Goal: Transaction & Acquisition: Download file/media

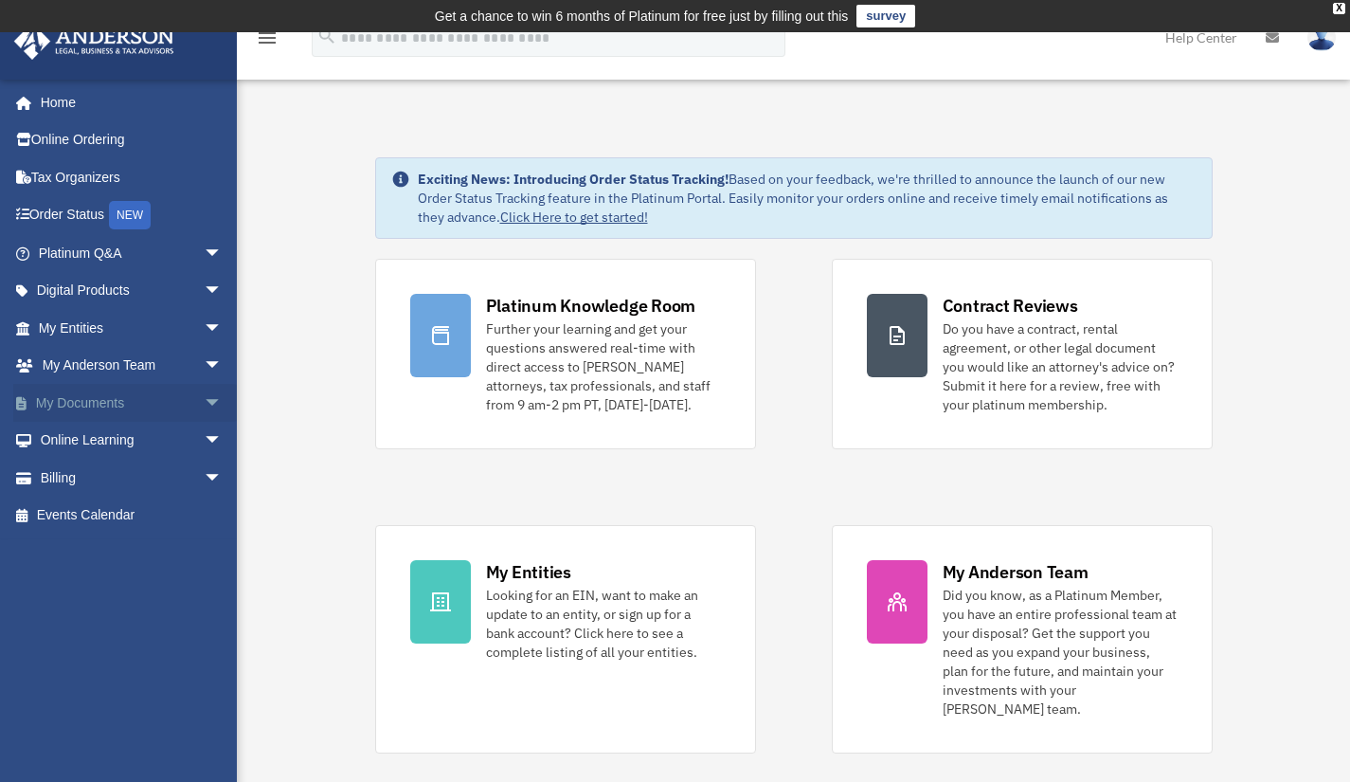
click at [78, 404] on link "My Documents arrow_drop_down" at bounding box center [132, 403] width 238 height 38
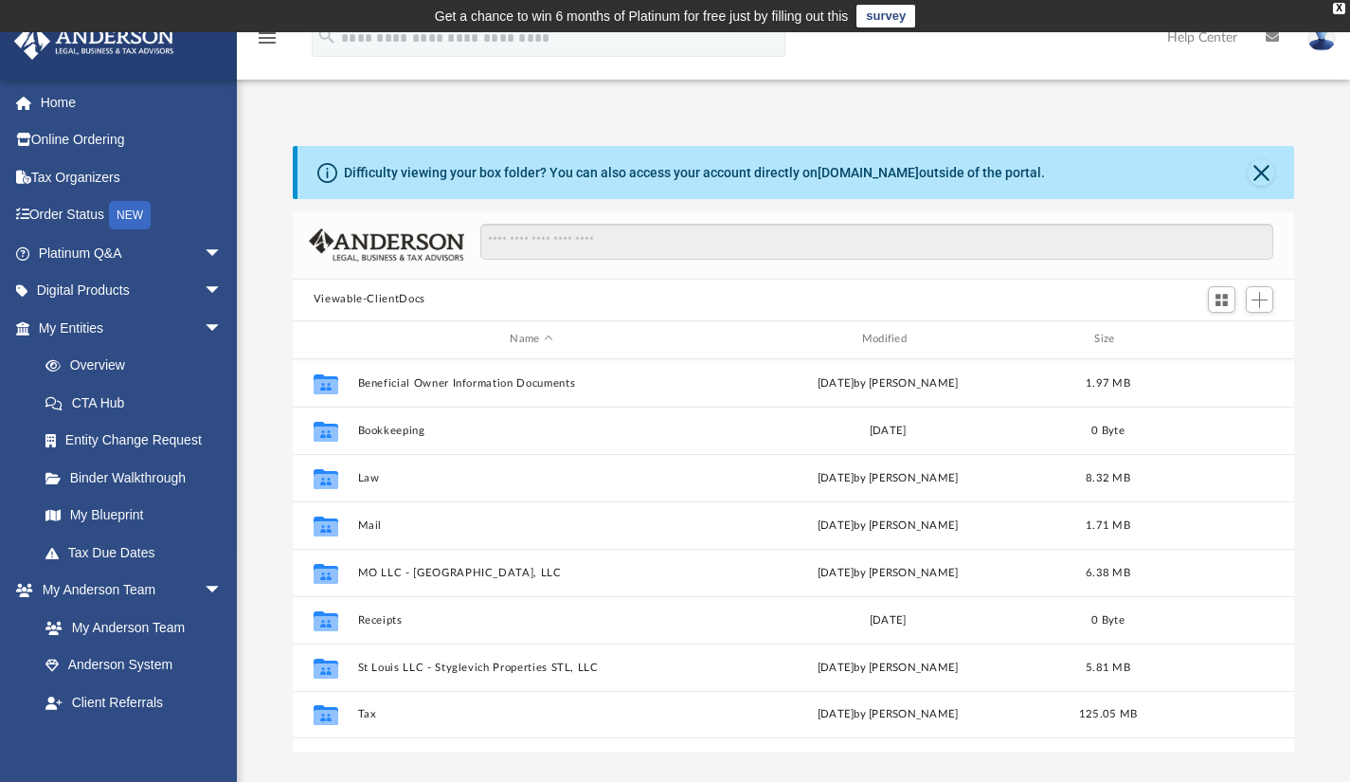
scroll to position [416, 987]
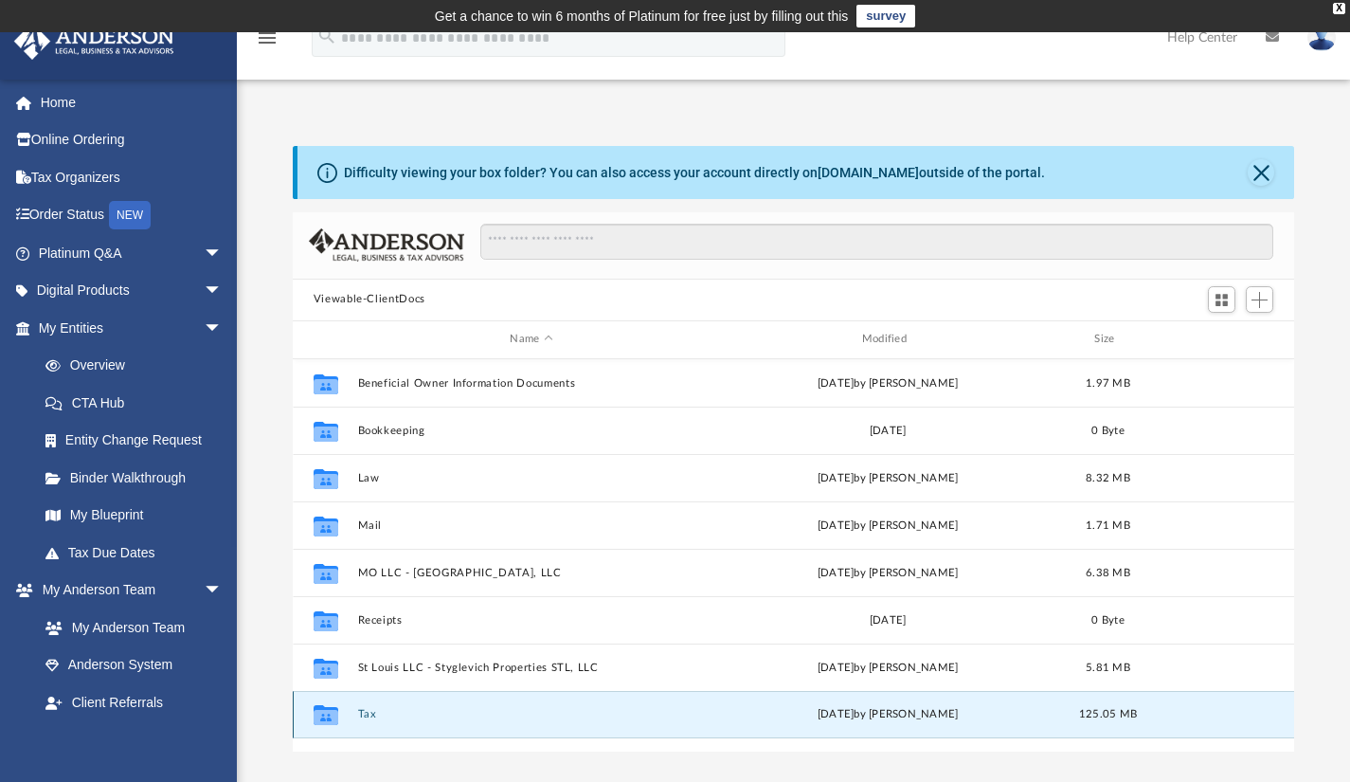
click at [366, 713] on button "Tax" at bounding box center [531, 714] width 348 height 12
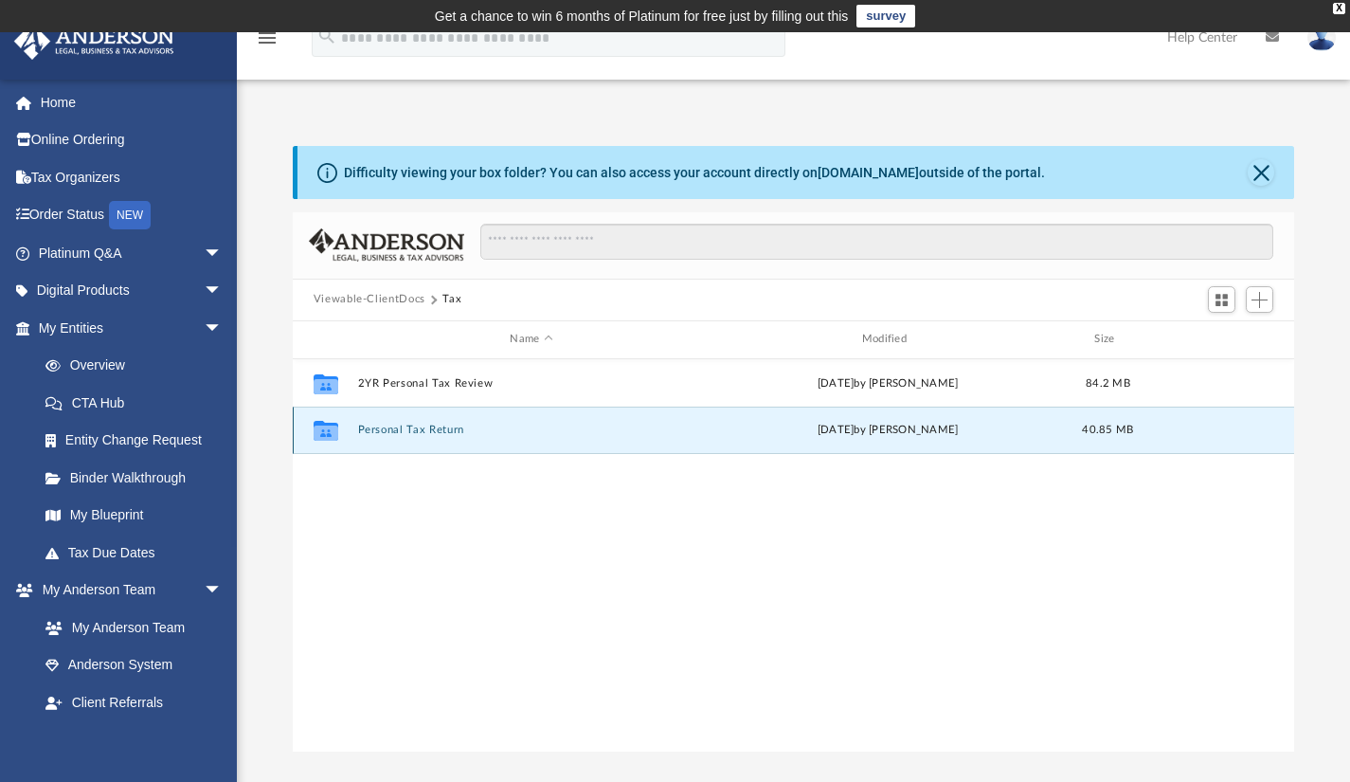
click at [423, 423] on button "Personal Tax Return" at bounding box center [531, 429] width 348 height 12
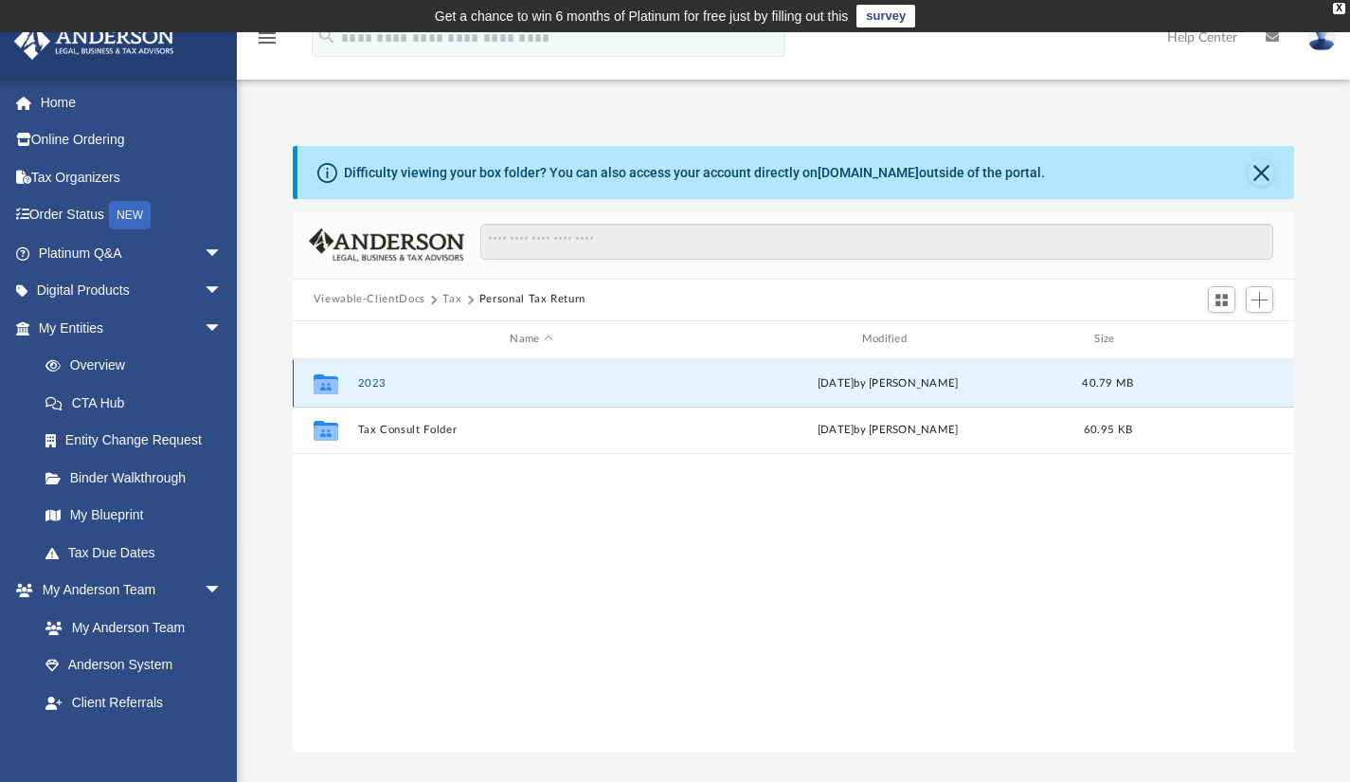
click at [373, 379] on button "2023" at bounding box center [531, 382] width 348 height 12
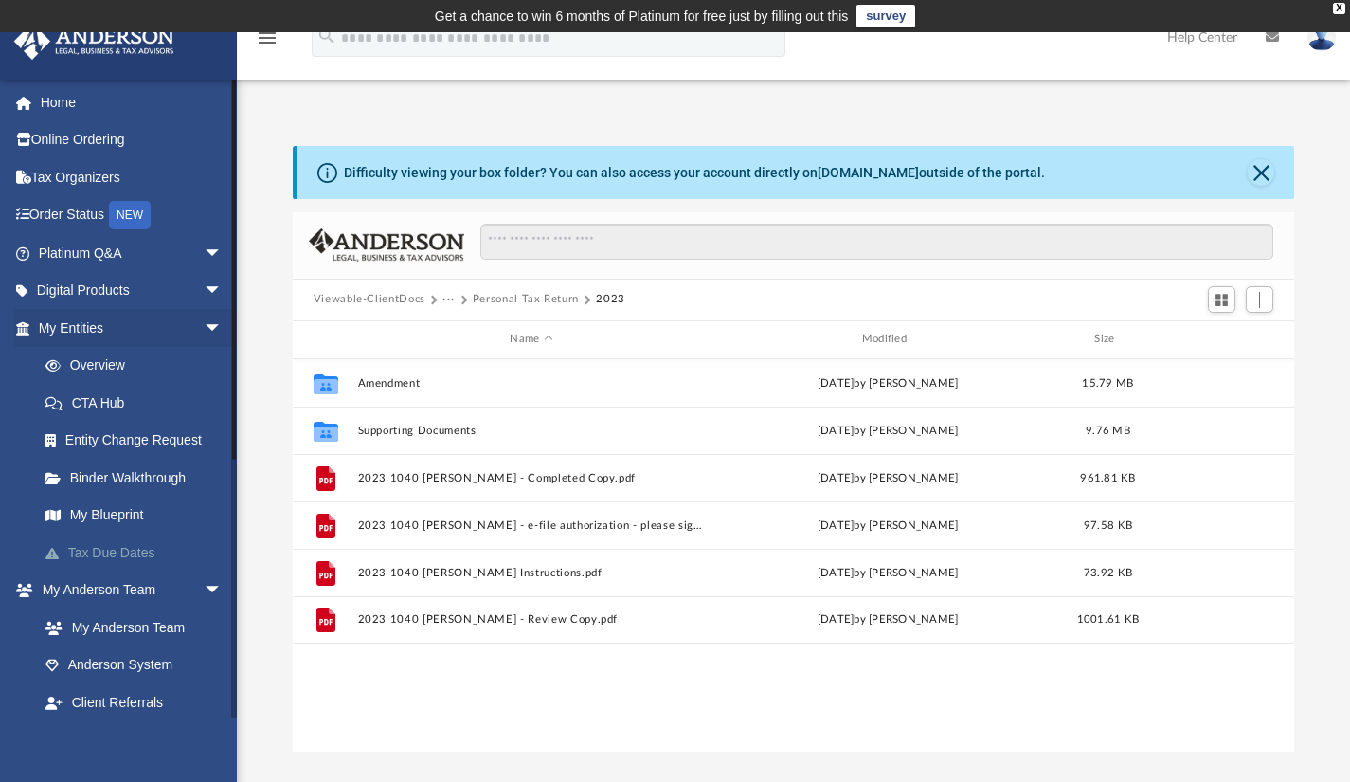
click at [137, 552] on link "Tax Due Dates" at bounding box center [139, 552] width 225 height 38
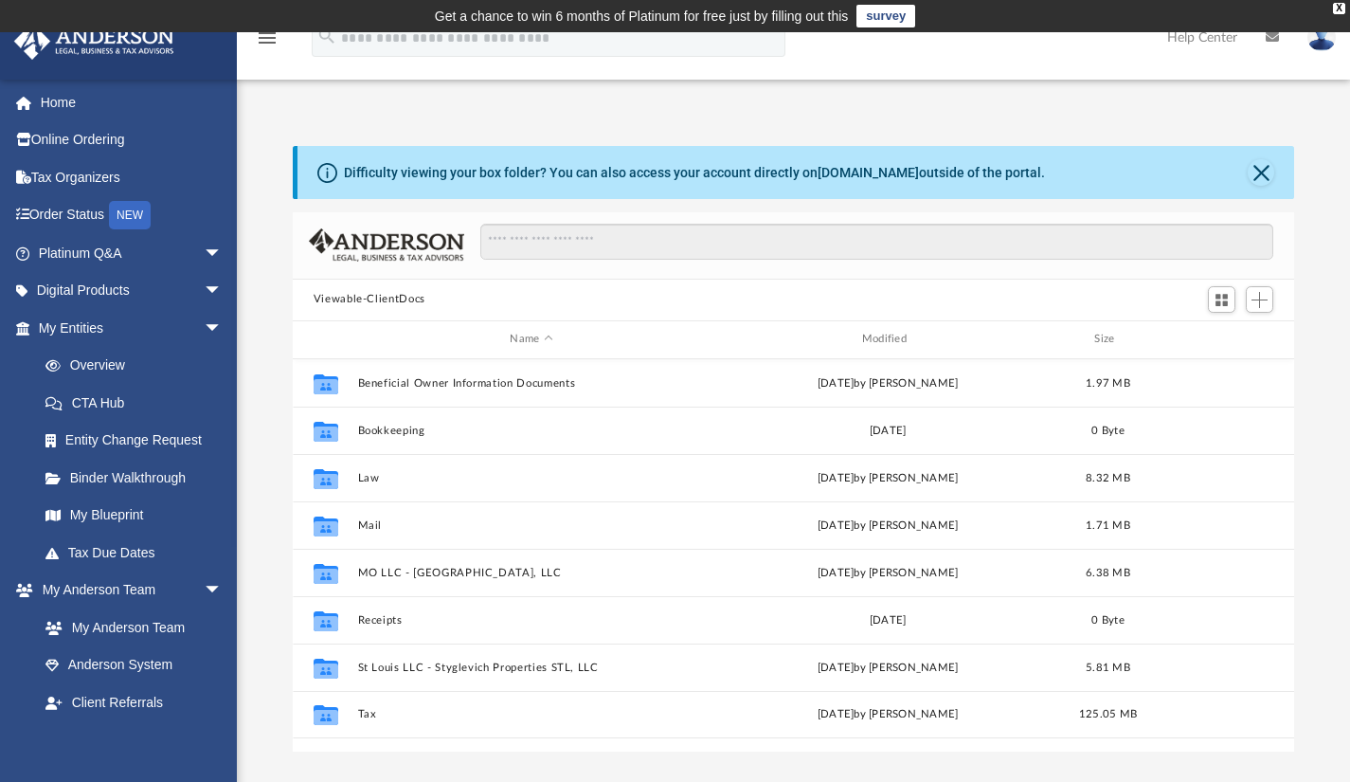
scroll to position [416, 987]
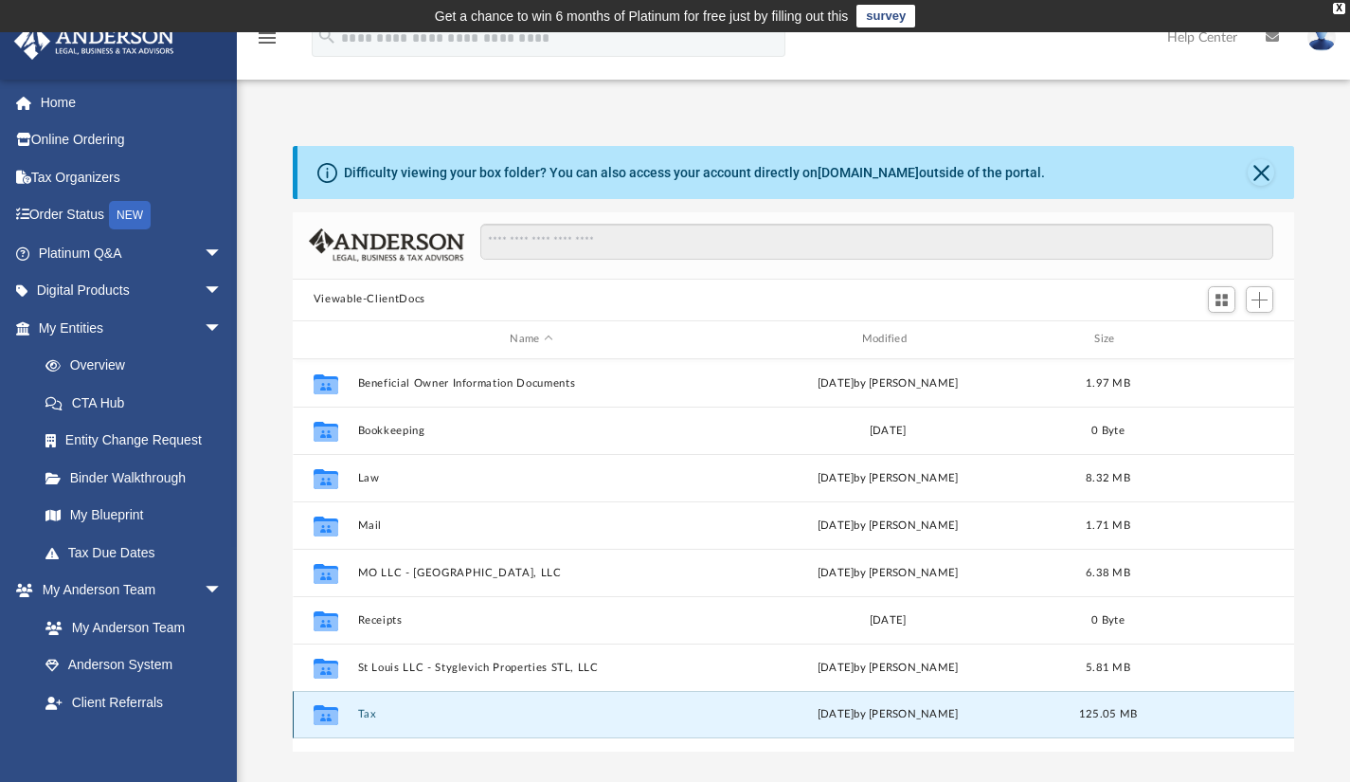
click at [366, 710] on button "Tax" at bounding box center [531, 714] width 348 height 12
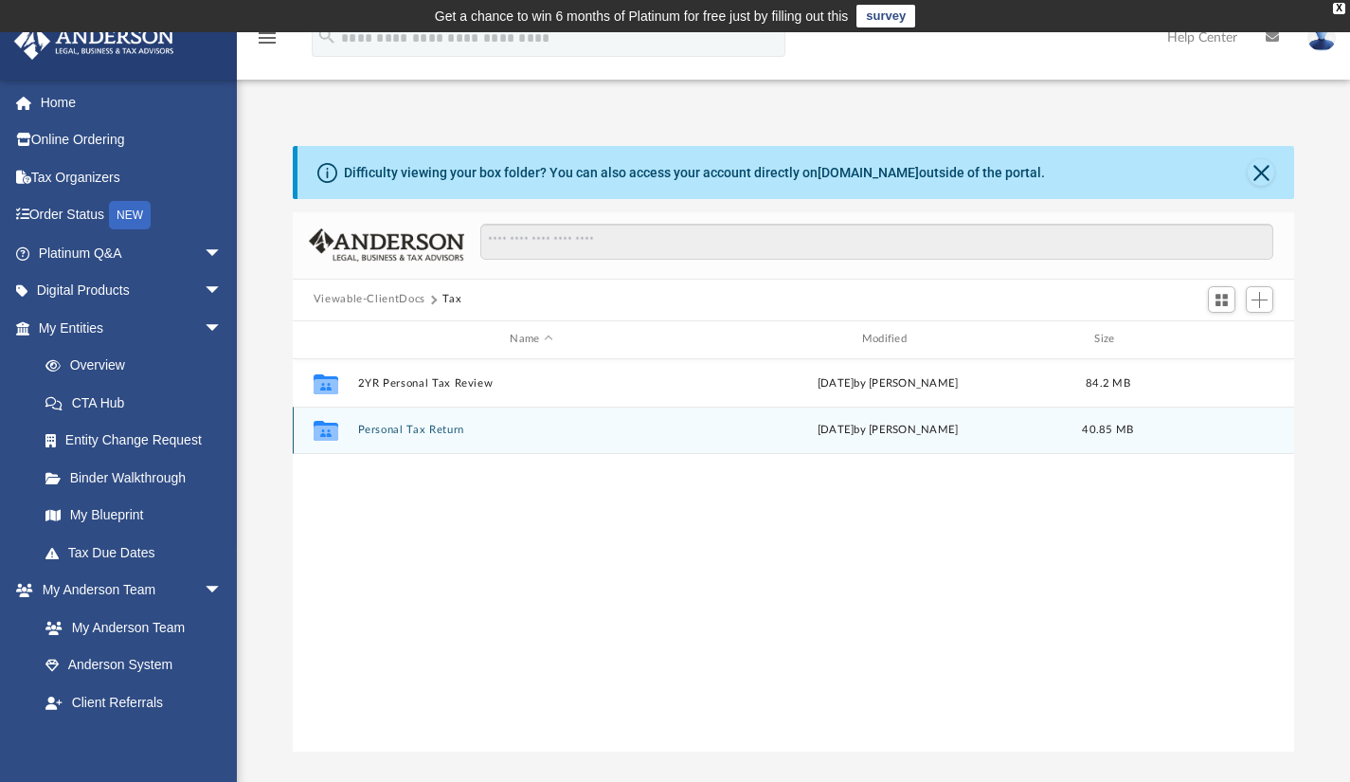
click at [416, 428] on button "Personal Tax Return" at bounding box center [531, 429] width 348 height 12
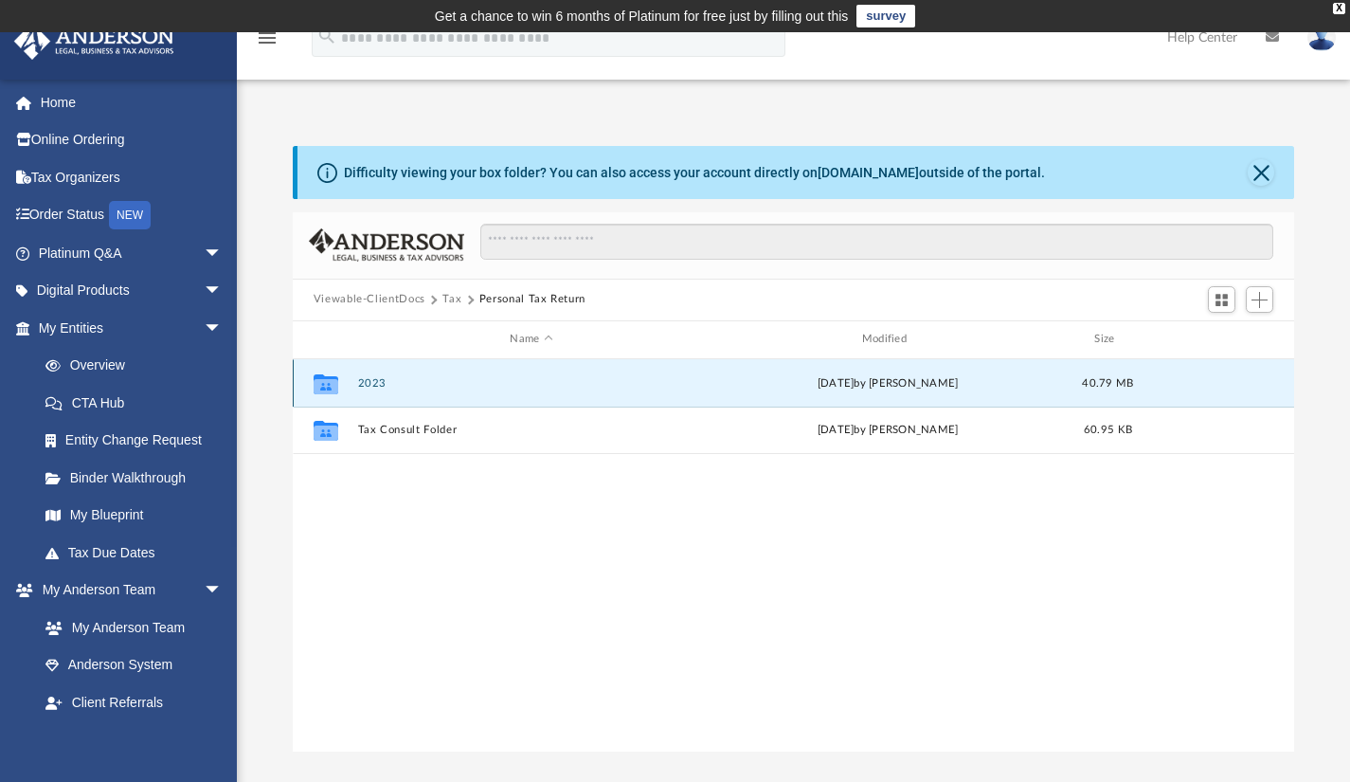
click at [371, 383] on button "2023" at bounding box center [531, 382] width 348 height 12
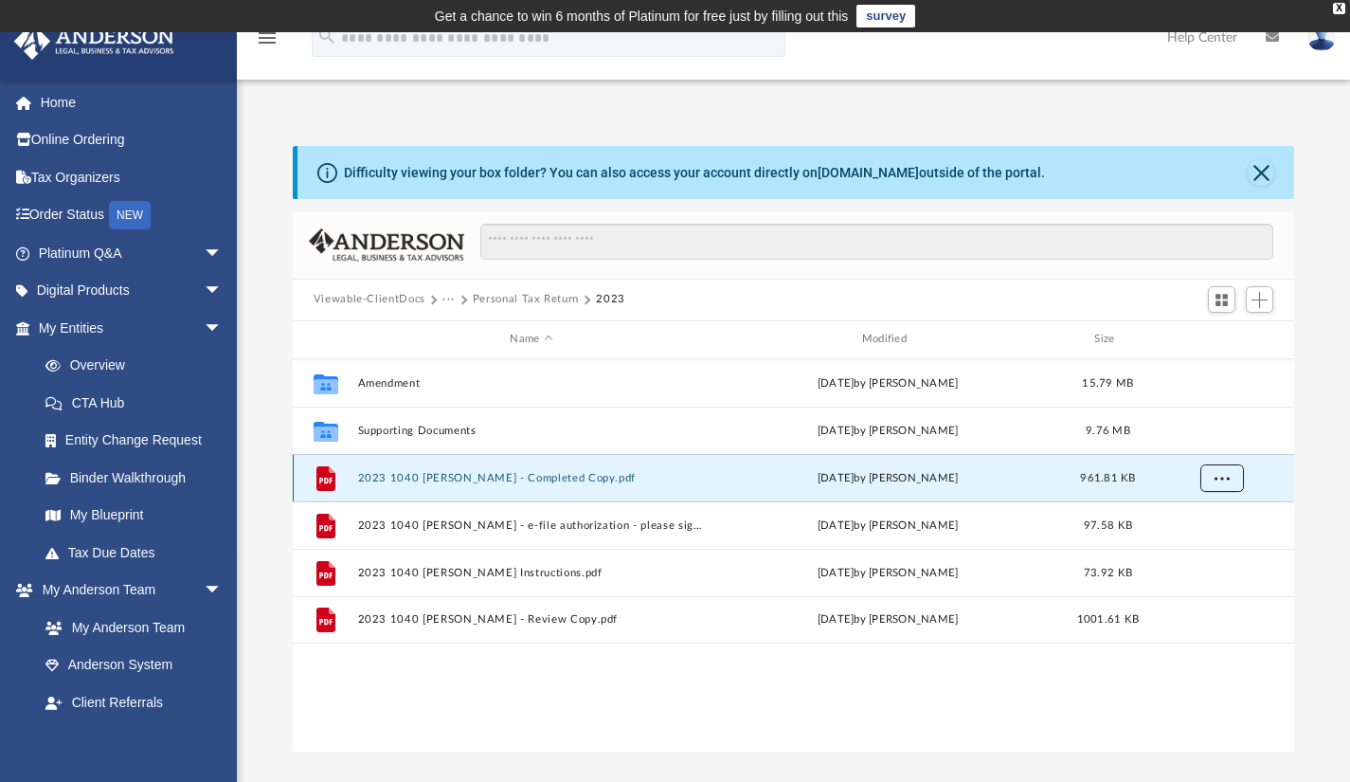
click at [1222, 475] on span "More options" at bounding box center [1221, 477] width 15 height 10
click at [1202, 544] on li "Download" at bounding box center [1204, 545] width 55 height 20
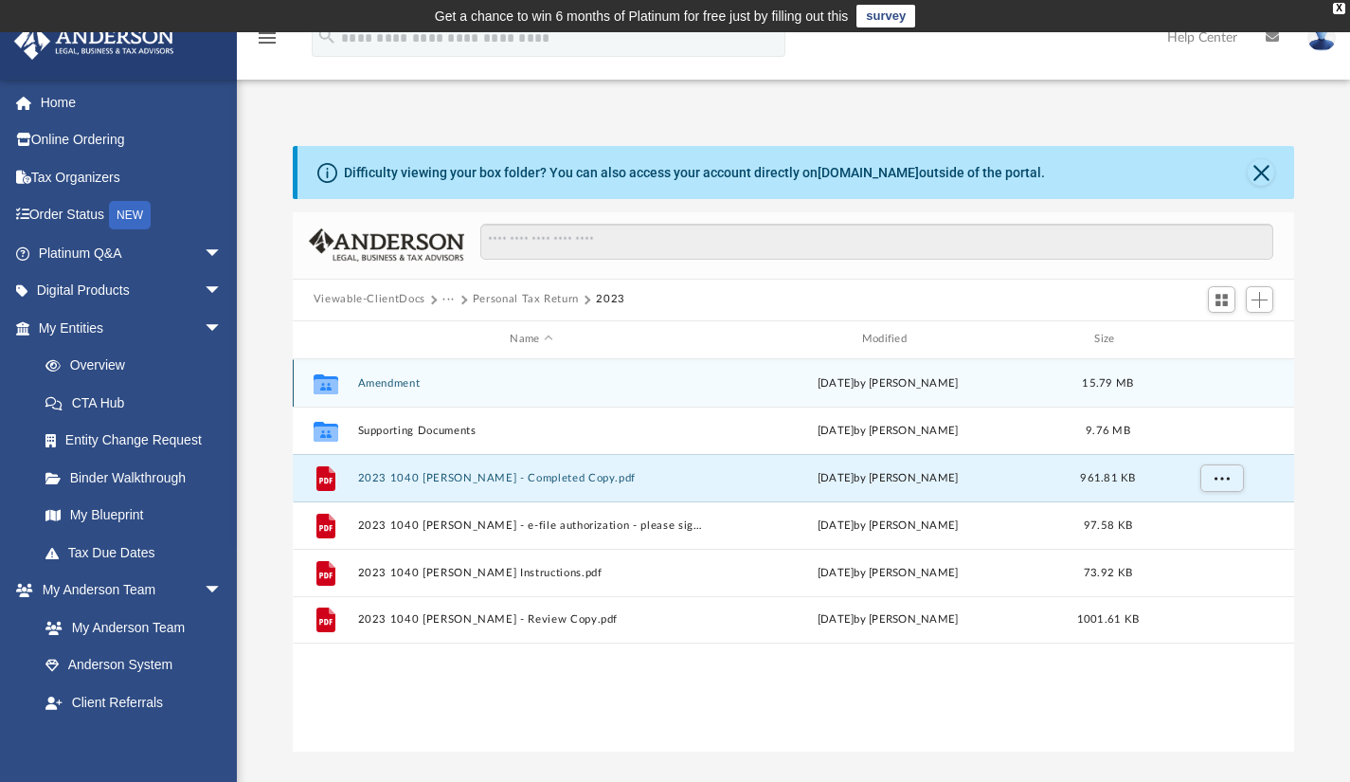
click at [392, 374] on div "Collaborated Folder Amendment Mon Sep 1 2025 by Alex Price 15.79 MB" at bounding box center [794, 382] width 1002 height 47
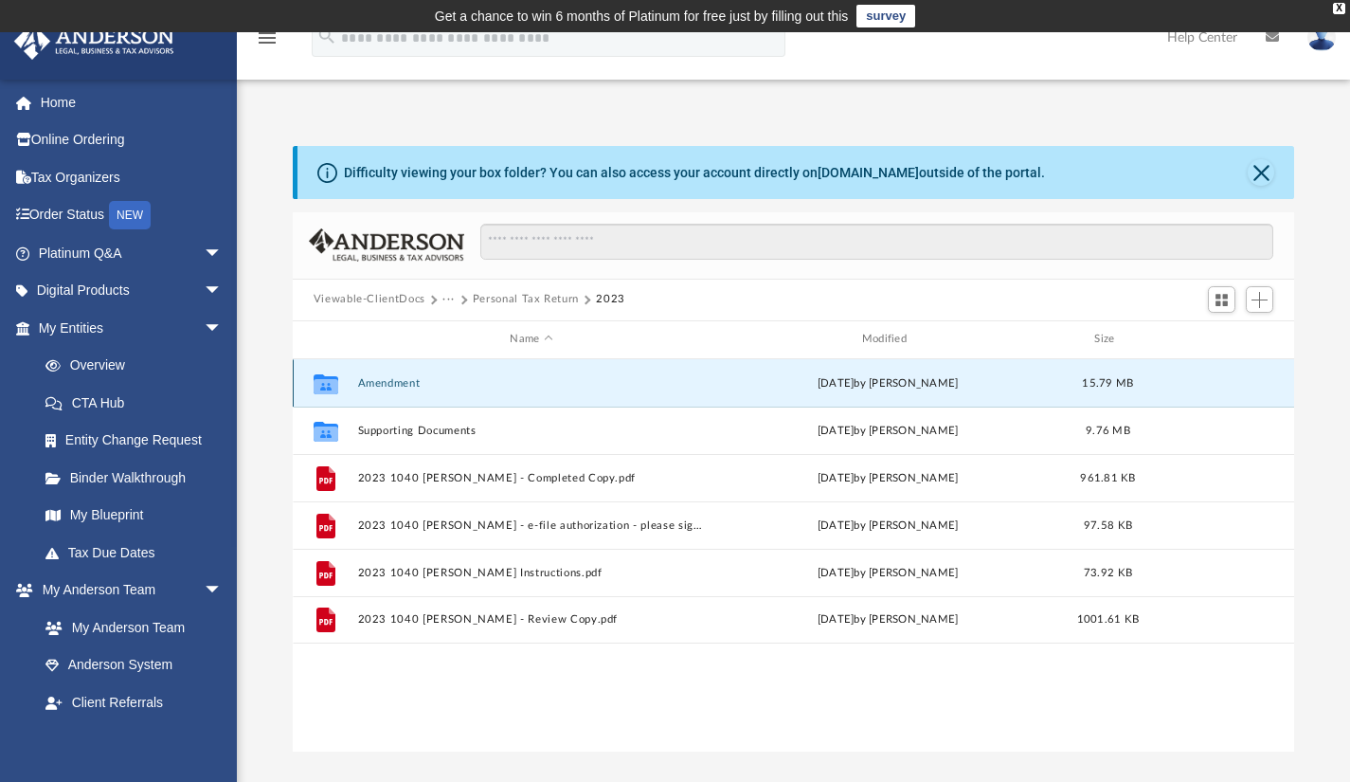
click at [401, 380] on button "Amendment" at bounding box center [531, 382] width 348 height 12
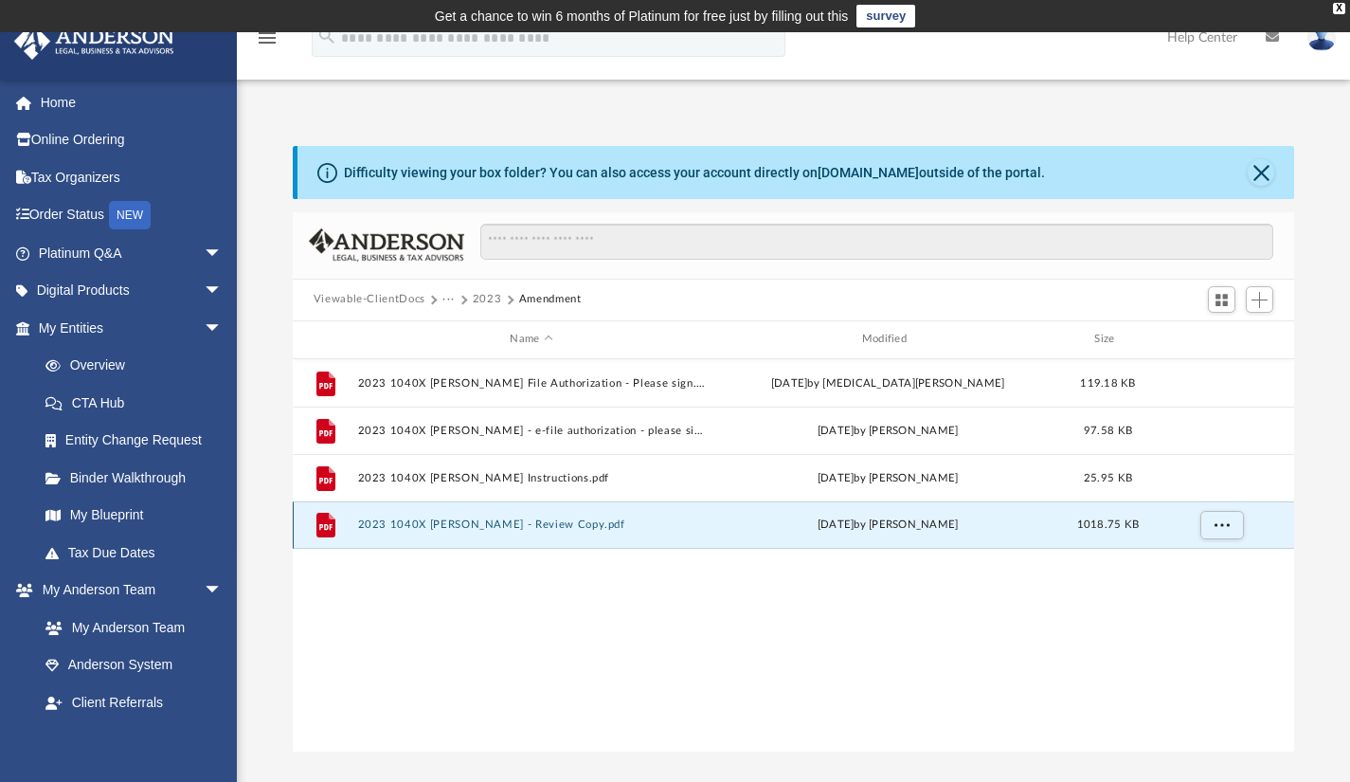
click at [582, 526] on button "2023 1040X Karpovich, Vicki Marie - Review Copy.pdf" at bounding box center [531, 524] width 348 height 12
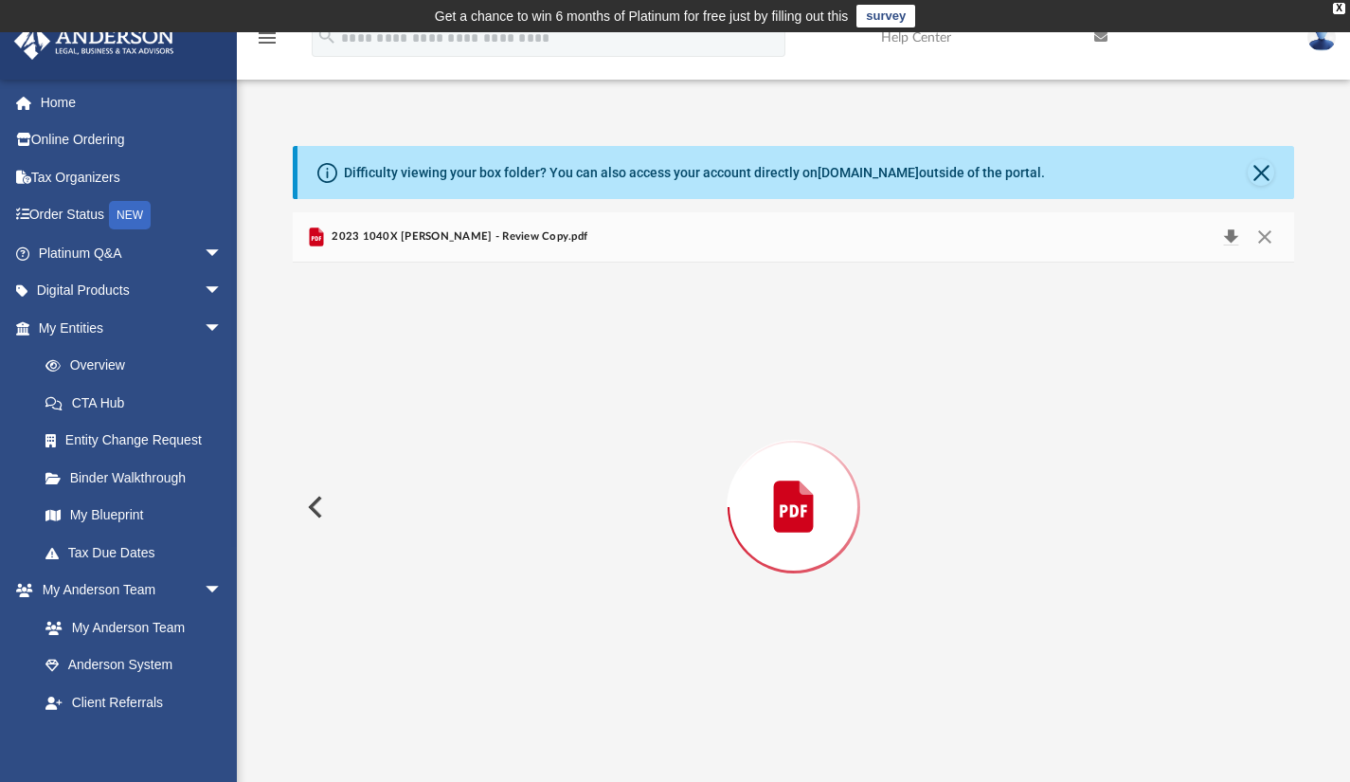
click at [1232, 235] on button "Download" at bounding box center [1231, 237] width 34 height 27
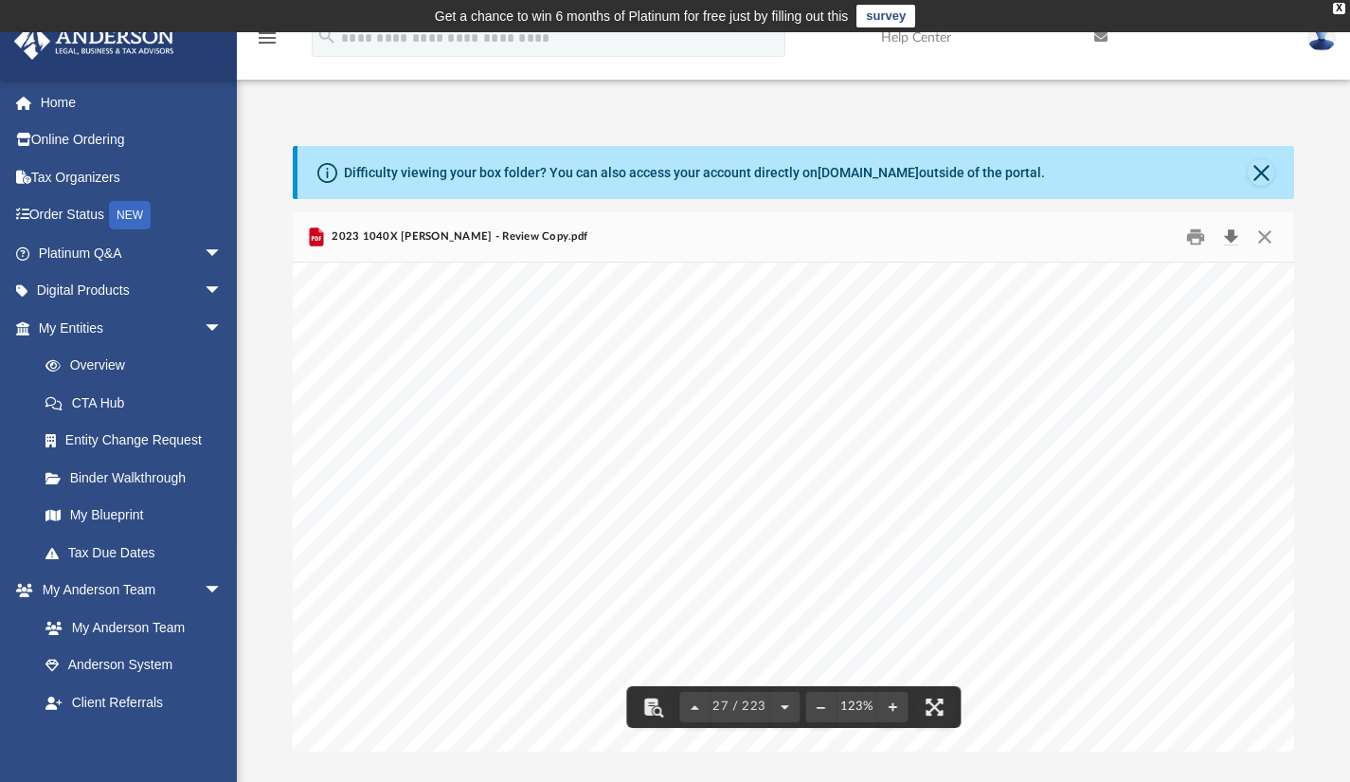
scroll to position [1, 0]
click at [819, 705] on button "File preview" at bounding box center [820, 706] width 30 height 42
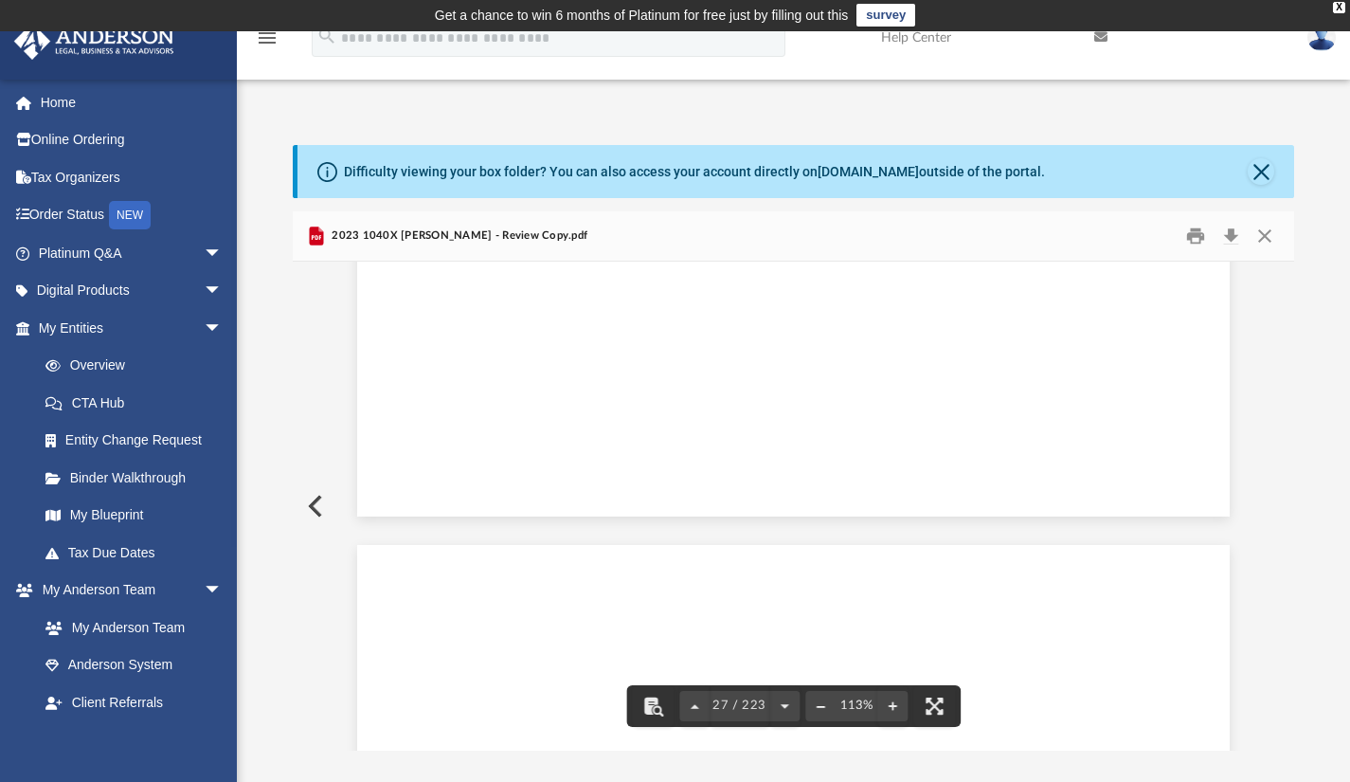
scroll to position [29476, 0]
click at [819, 706] on button "File preview" at bounding box center [820, 706] width 30 height 42
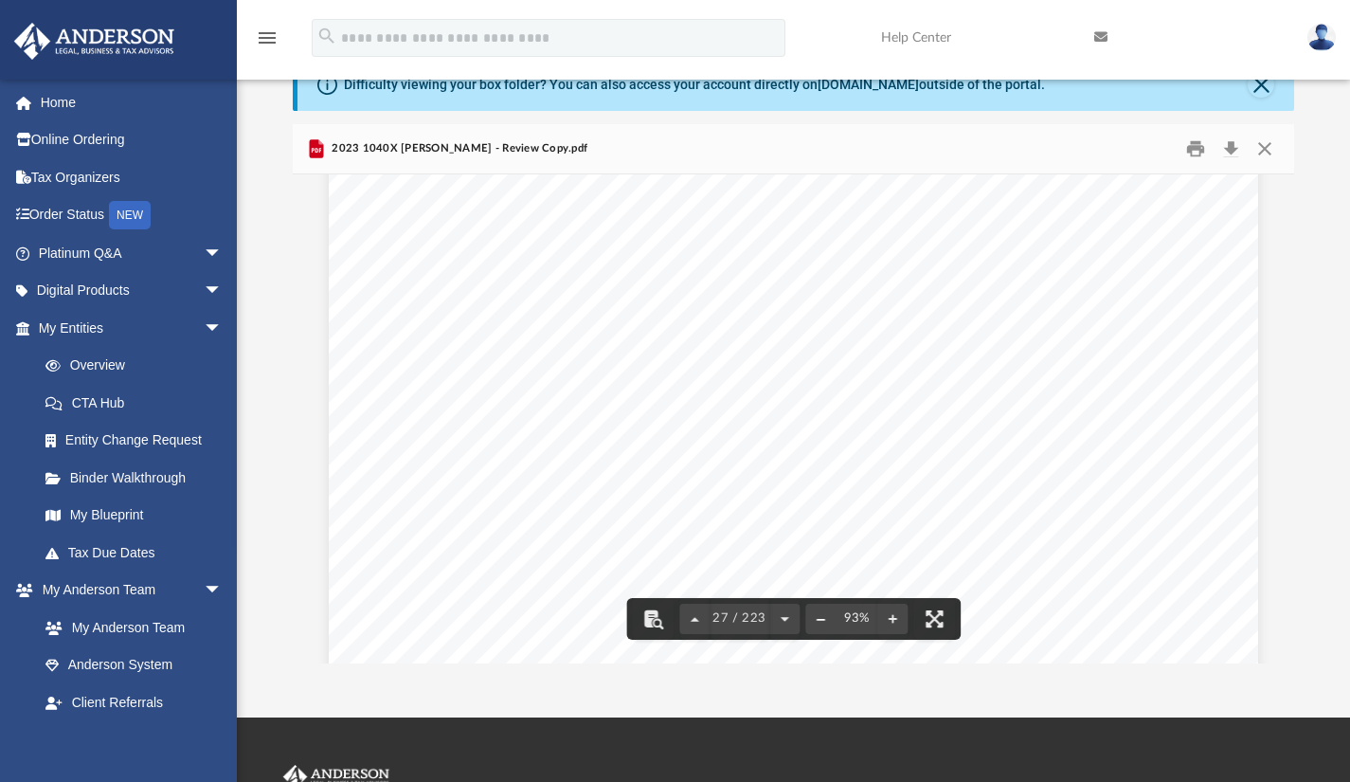
scroll to position [83, 0]
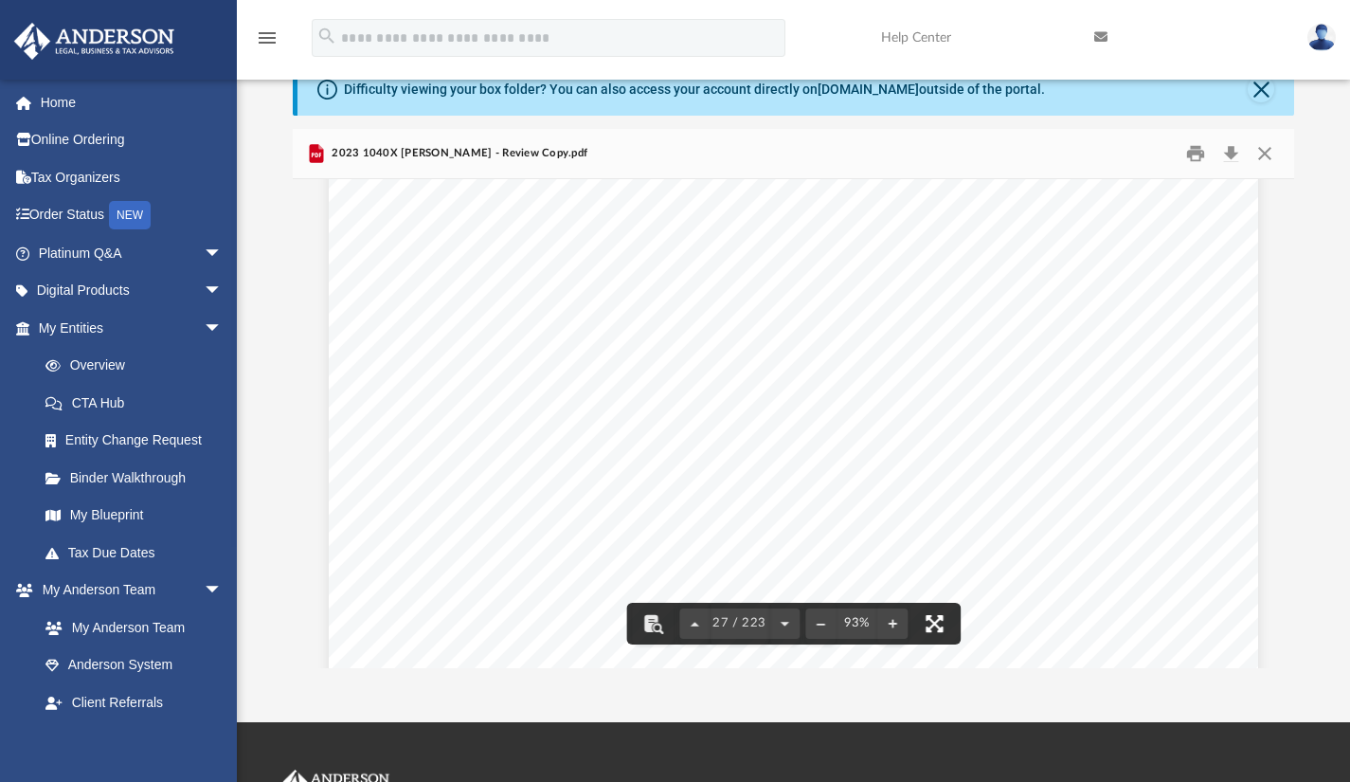
click at [941, 624] on button "File preview" at bounding box center [934, 624] width 42 height 42
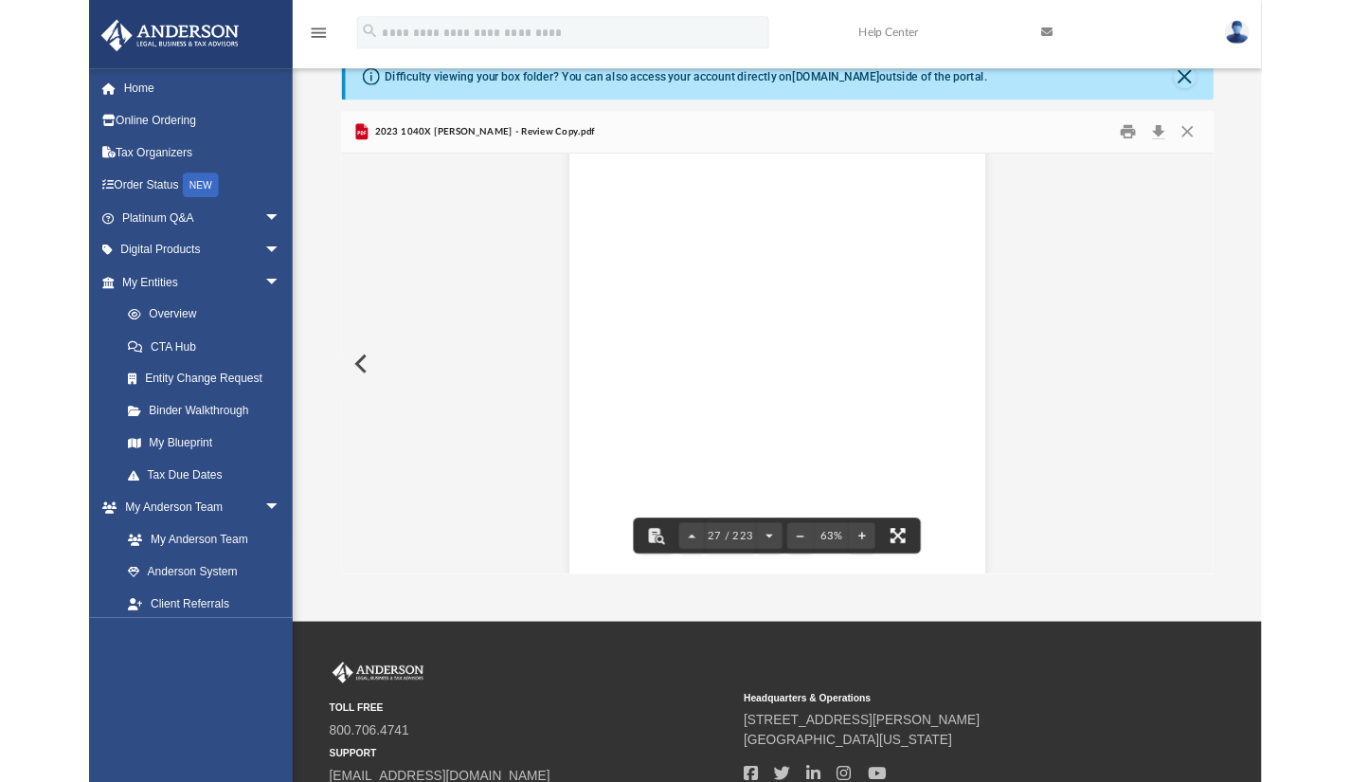
scroll to position [16601, 0]
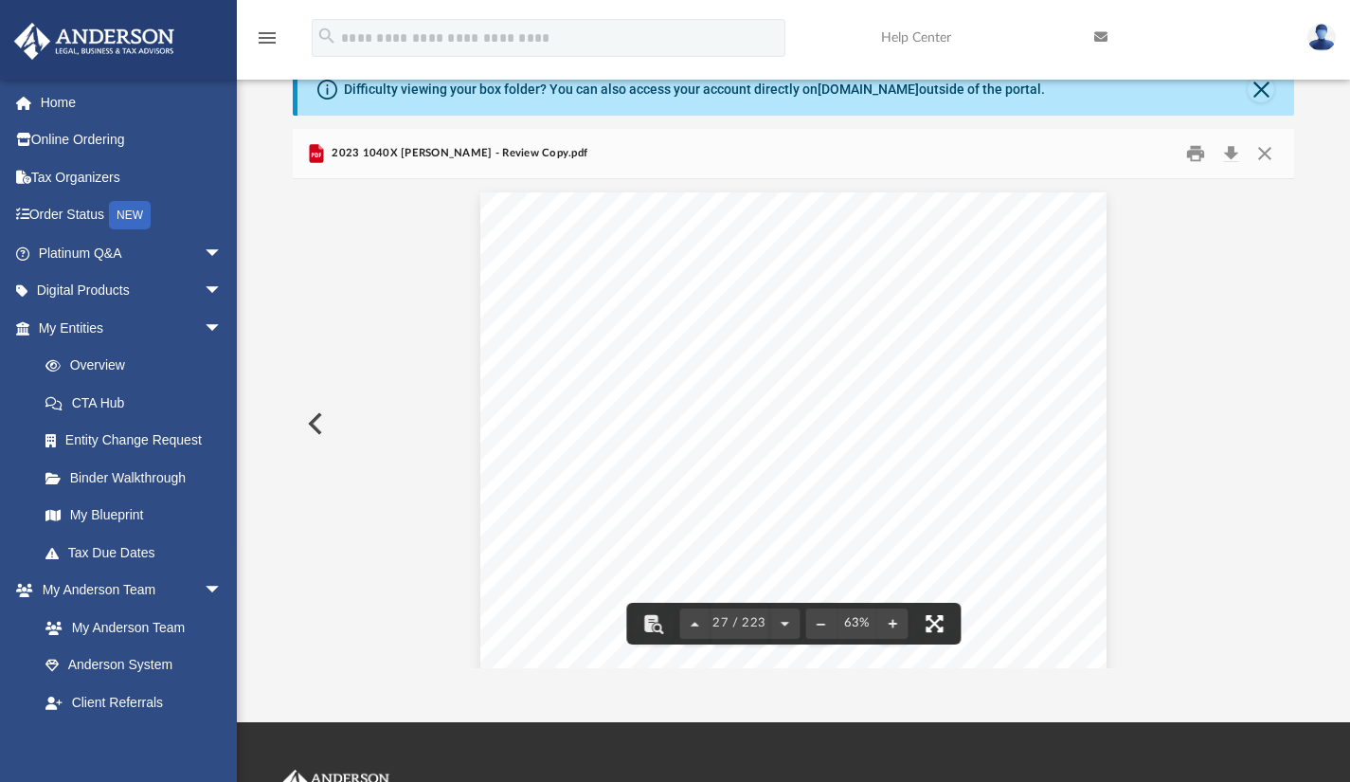
drag, startPoint x: 937, startPoint y: 623, endPoint x: 937, endPoint y: 706, distance: 82.4
click at [937, 623] on button "File preview" at bounding box center [934, 624] width 42 height 42
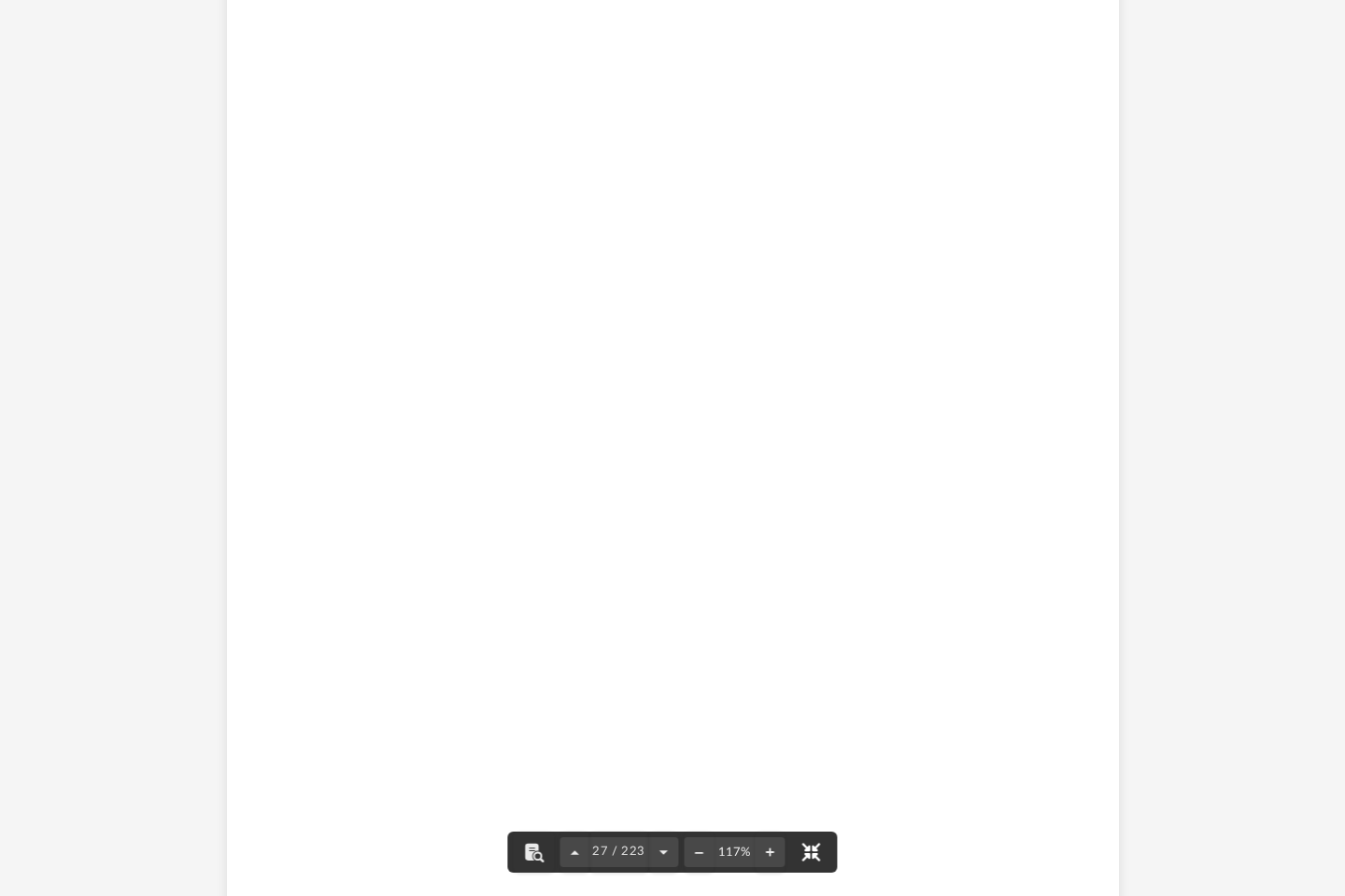
scroll to position [29947, 0]
